Goal: Transaction & Acquisition: Purchase product/service

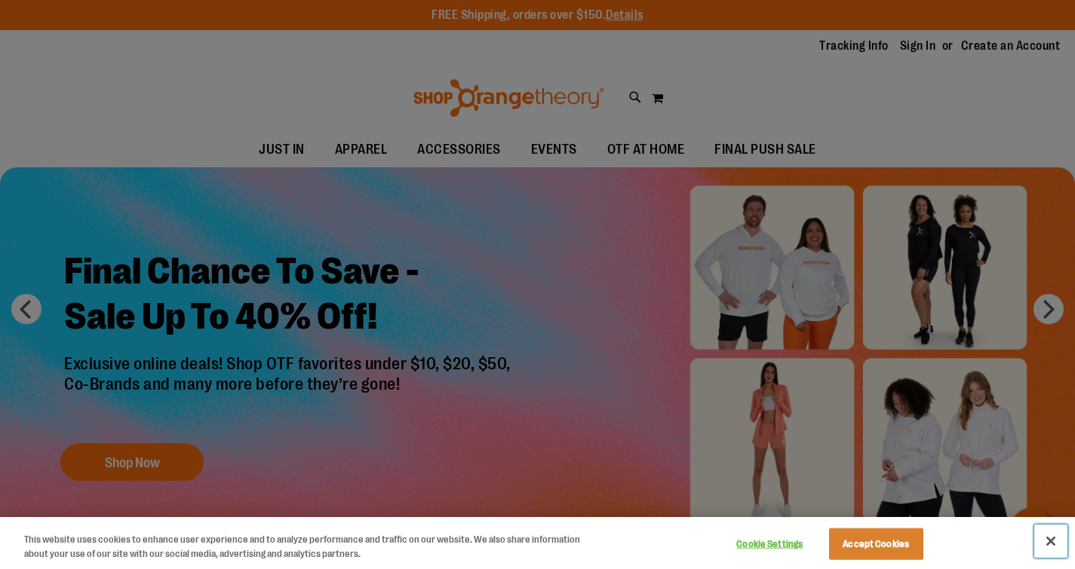
click at [1051, 537] on button "Close" at bounding box center [1050, 541] width 33 height 33
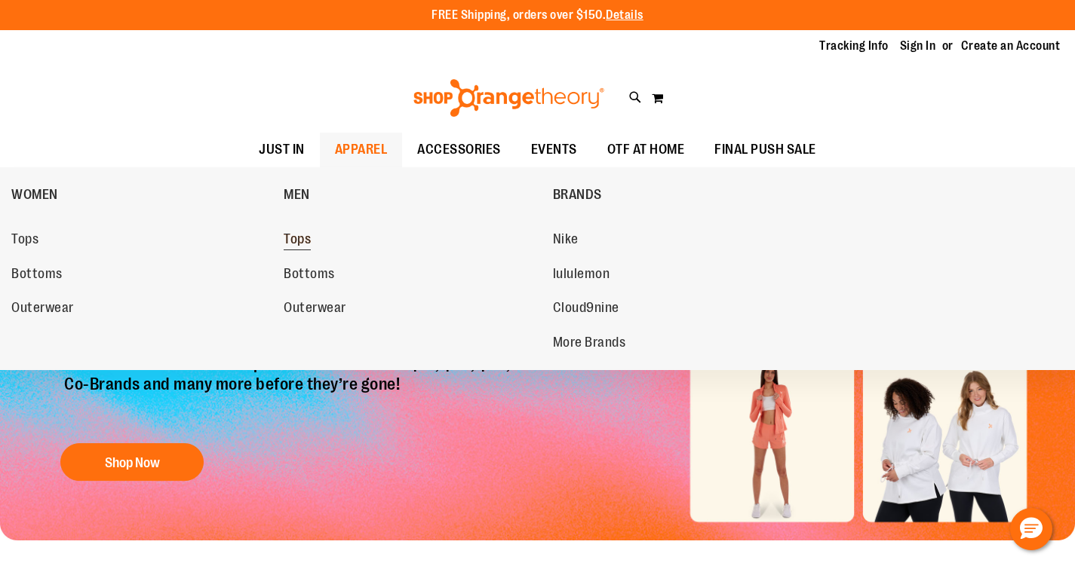
click at [308, 241] on span "Tops" at bounding box center [297, 241] width 27 height 19
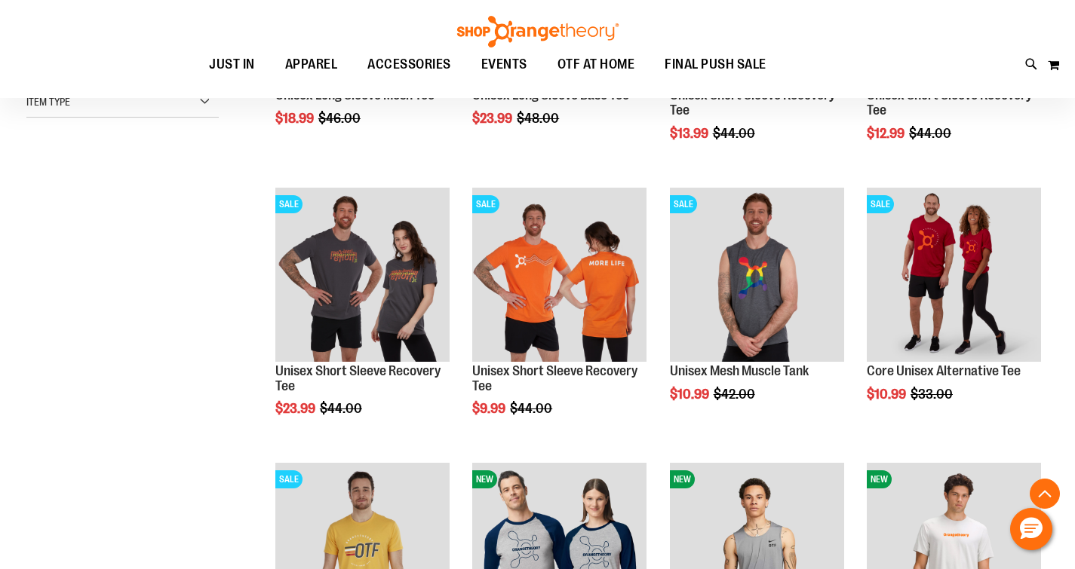
scroll to position [232, 0]
